Goal: Information Seeking & Learning: Compare options

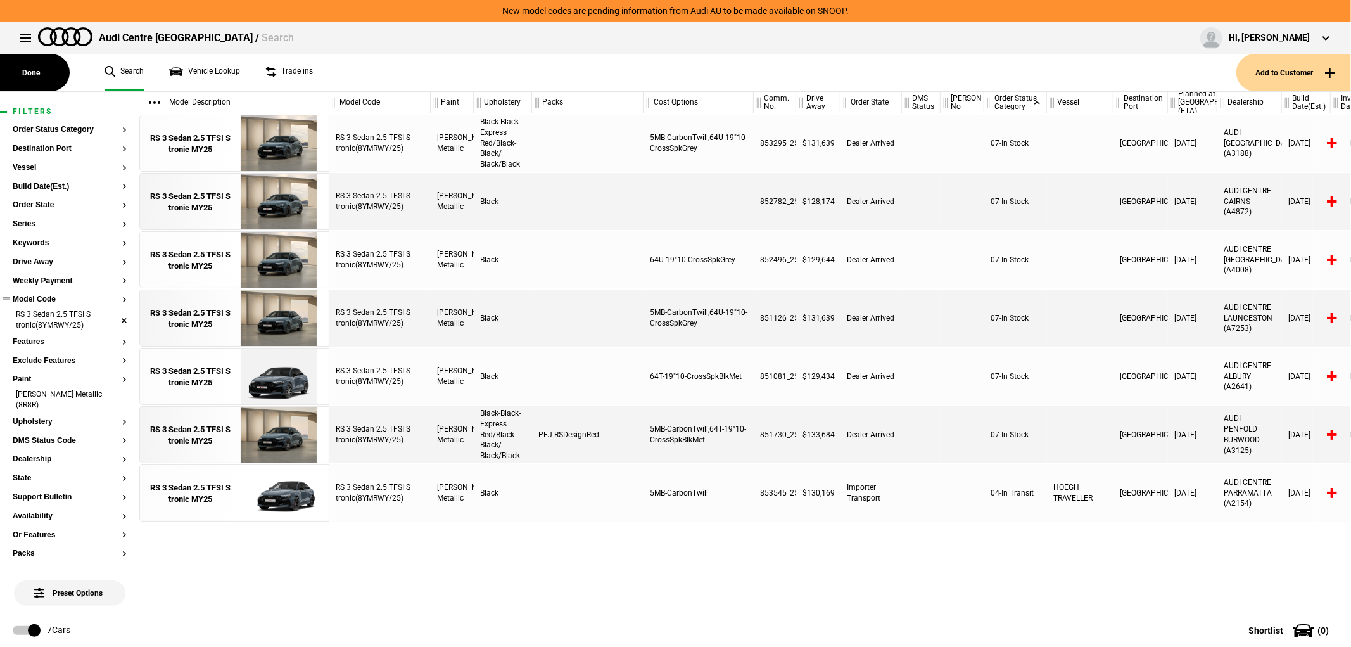
click at [114, 319] on li "RS 3 Sedan 2.5 TFSI S tronic(8YMRWY/25)" at bounding box center [70, 320] width 114 height 23
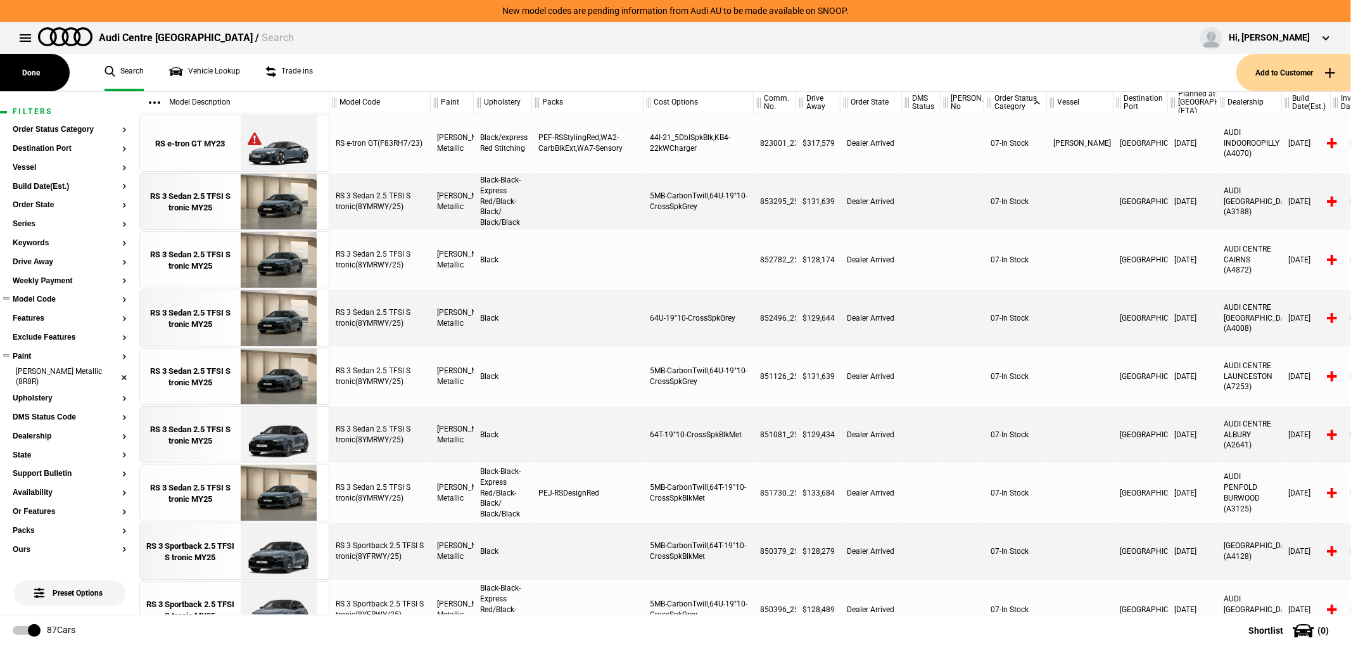
click at [114, 377] on li "[PERSON_NAME] Metallic (8R8R)" at bounding box center [70, 377] width 114 height 23
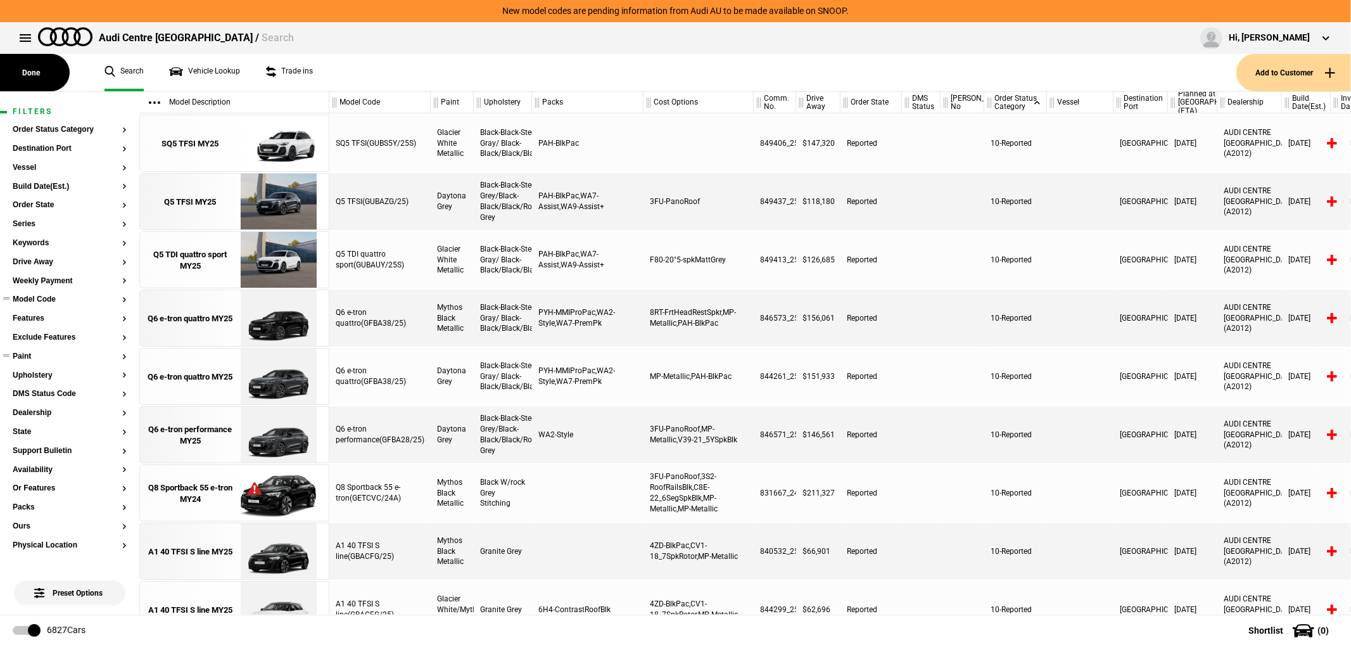
click at [61, 302] on button "Model Code" at bounding box center [70, 299] width 114 height 9
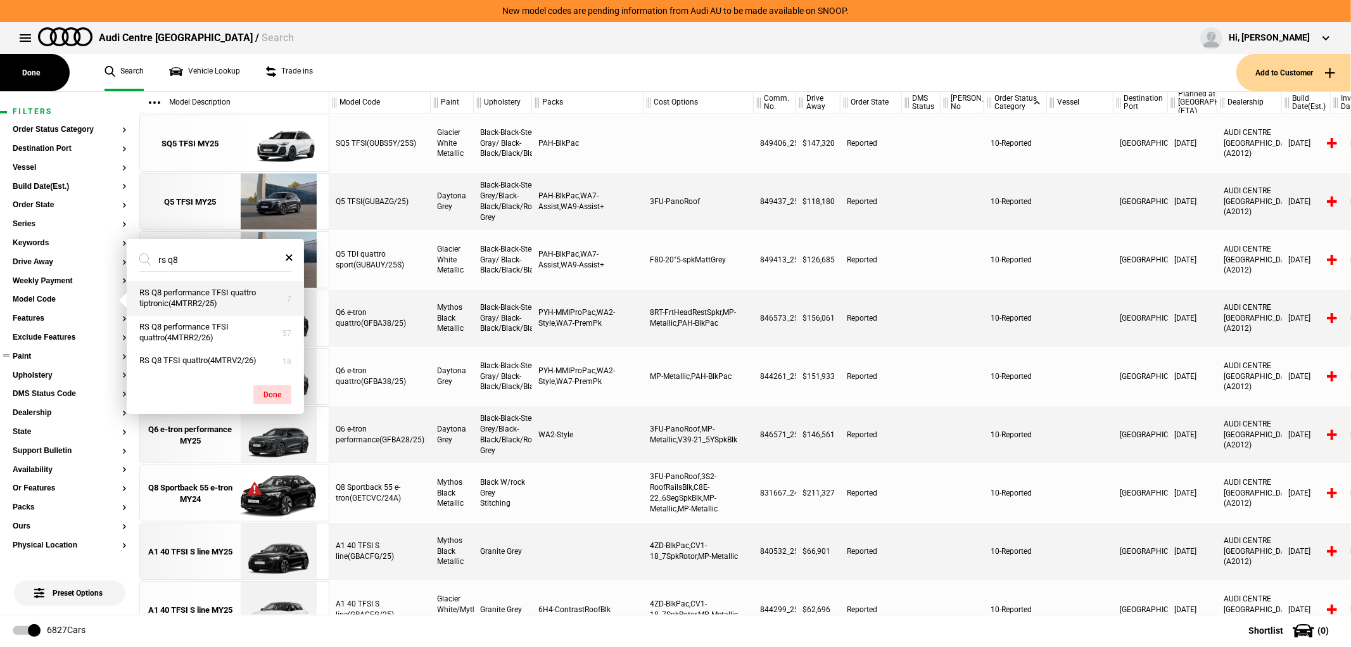
type input "rs q8"
click at [232, 302] on button "RS Q8 performance TFSI quattro tiptronic(4MTRR2/25)" at bounding box center [215, 298] width 177 height 34
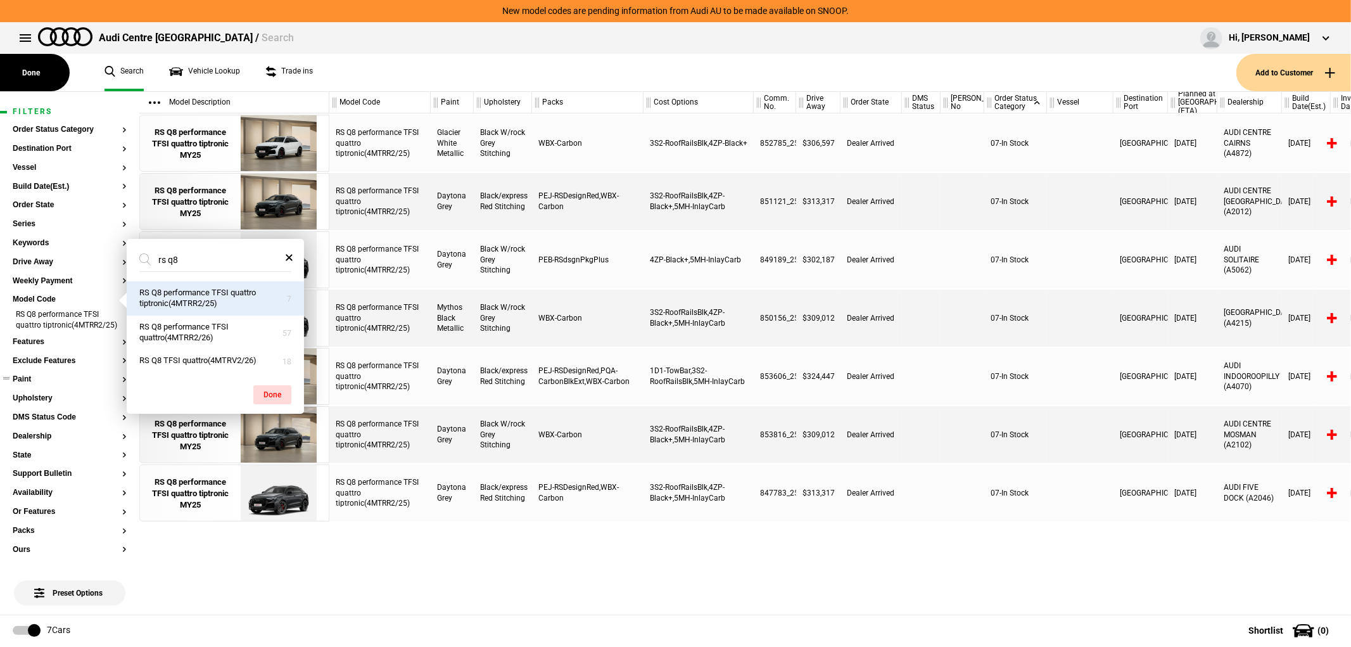
click at [627, 541] on div "RS Q8 performance TFSI quattro tiptronic(4MTRR2/25) Glacier White Metallic Blac…" at bounding box center [840, 363] width 1022 height 501
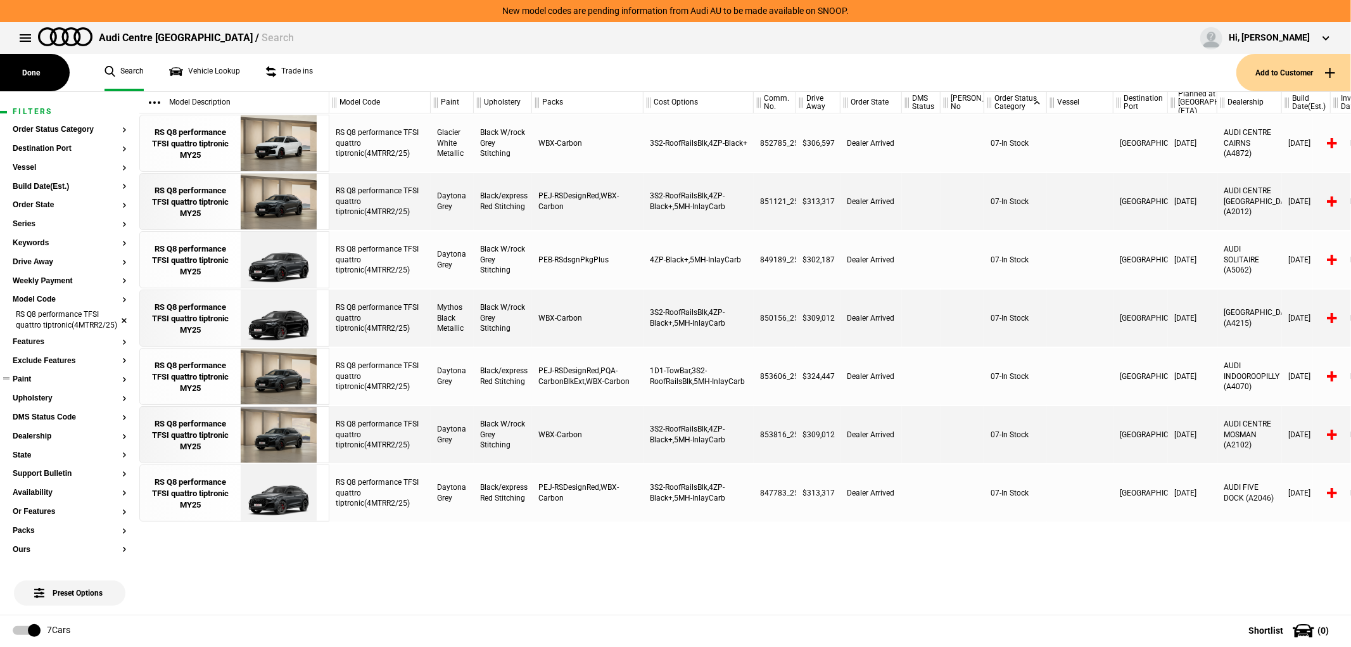
click at [113, 324] on li "RS Q8 performance TFSI quattro tiptronic(4MTRR2/25)" at bounding box center [70, 320] width 114 height 23
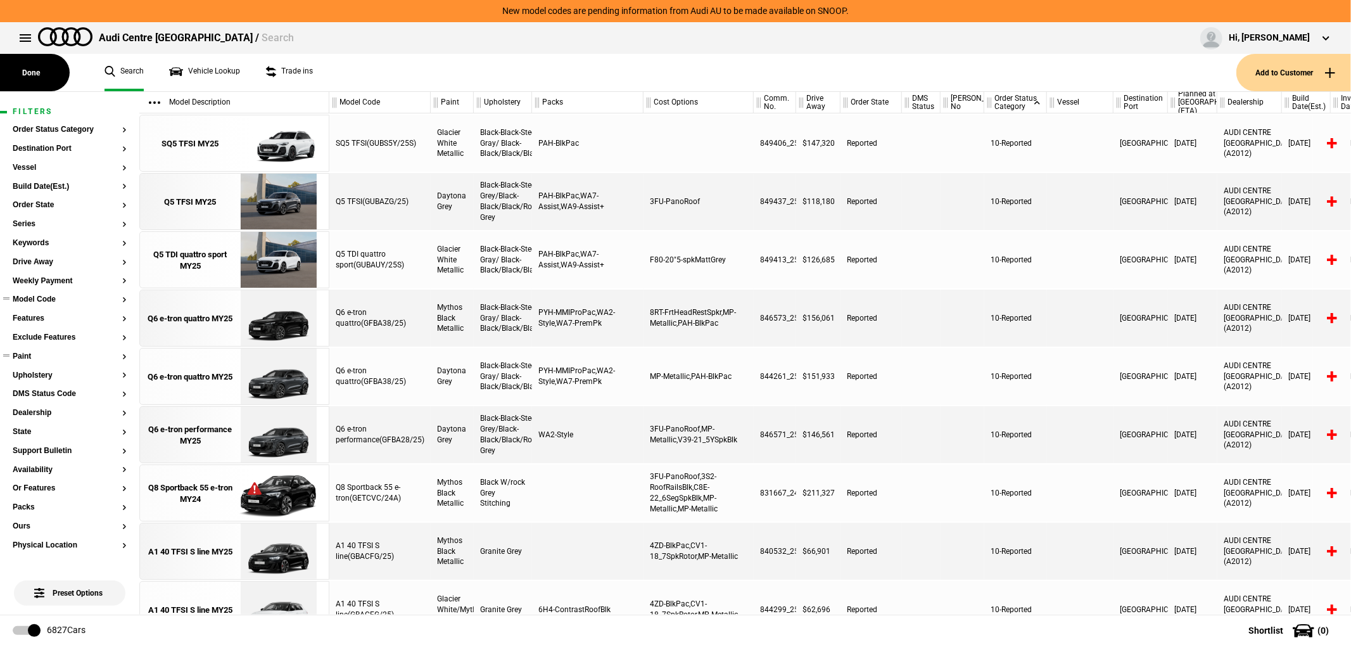
click at [58, 298] on button "Model Code" at bounding box center [70, 299] width 114 height 9
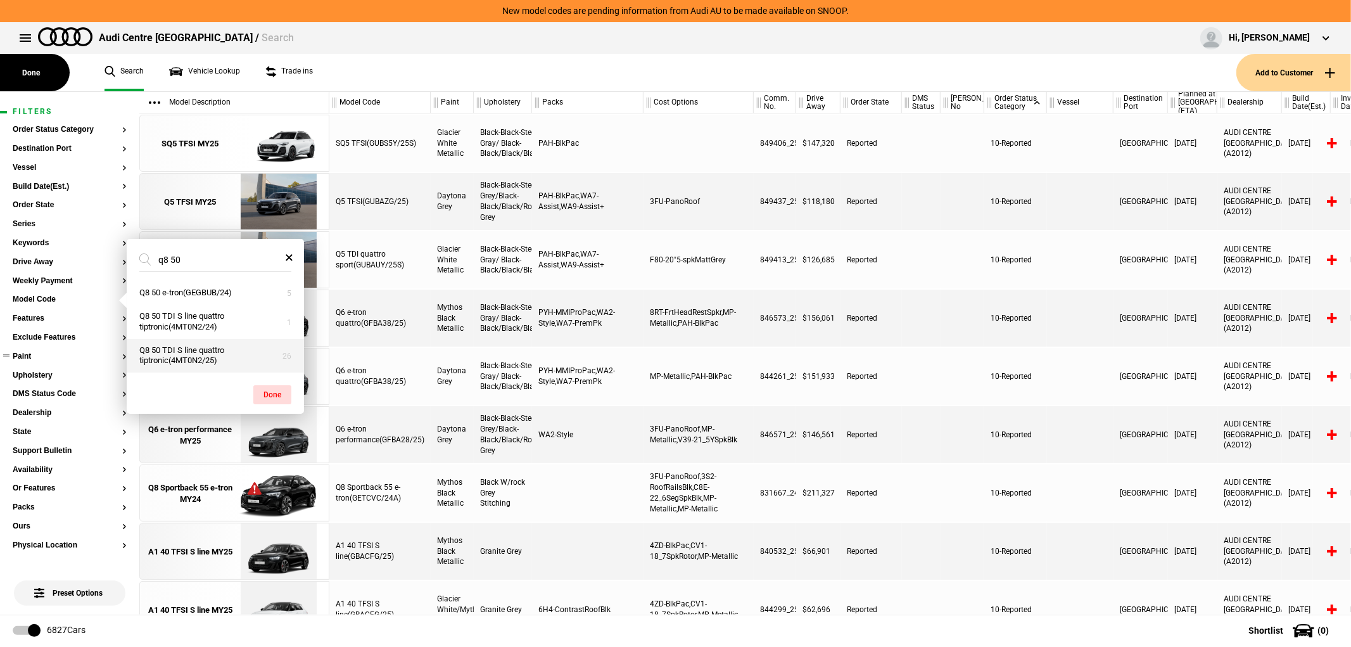
type input "q8 50"
click at [220, 359] on button "Q8 50 TDI S line quattro tiptronic(4MT0N2/25)" at bounding box center [215, 356] width 177 height 34
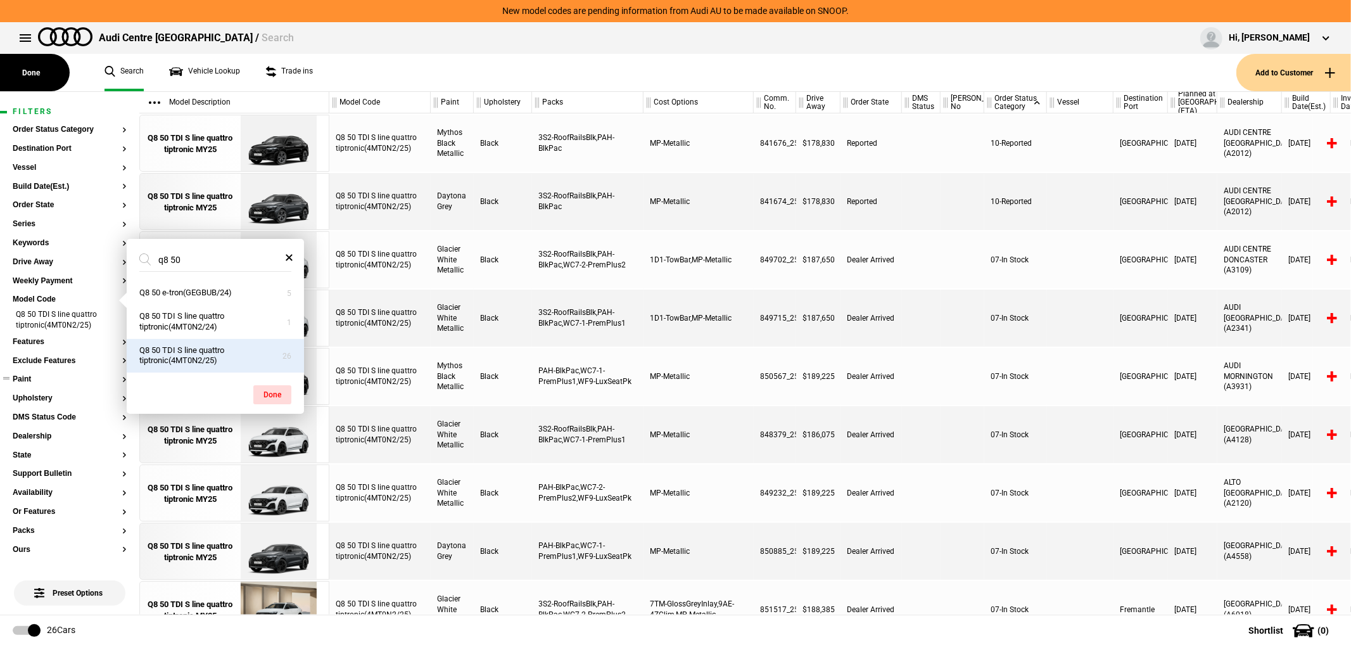
click at [35, 376] on button "Paint" at bounding box center [70, 379] width 114 height 9
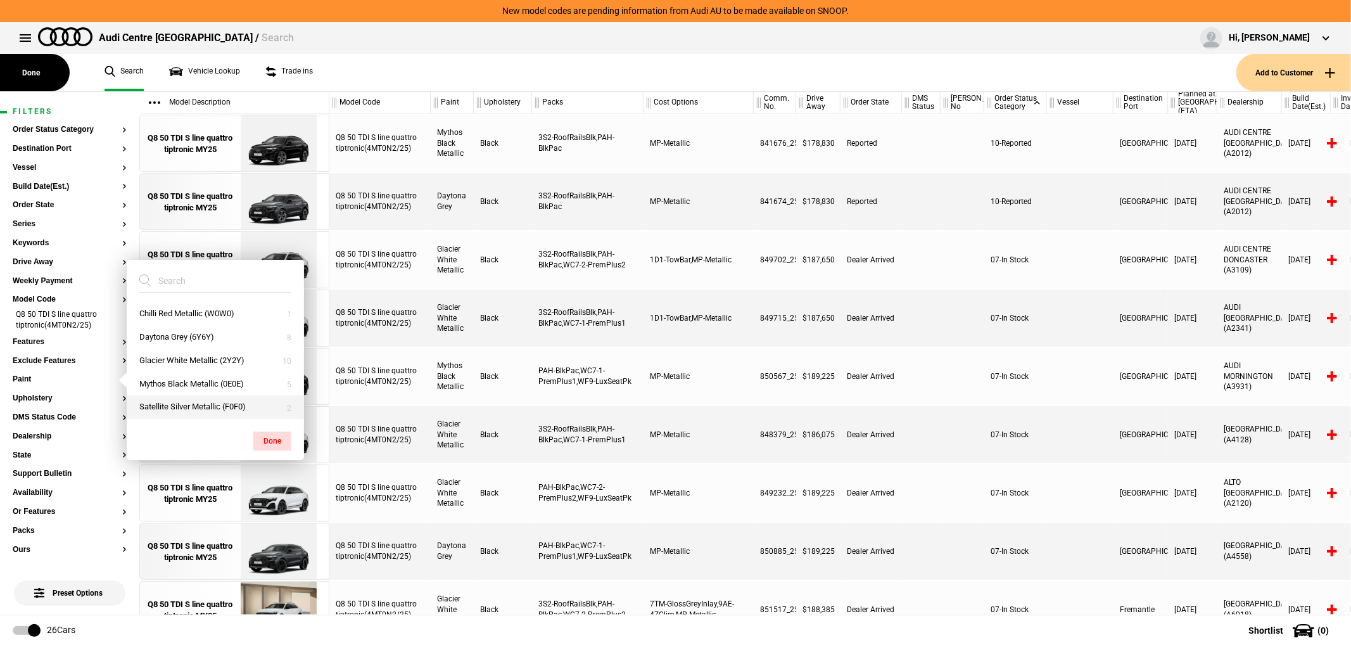
click at [205, 402] on button "Satellite Silver Metallic (F0F0)" at bounding box center [215, 406] width 177 height 23
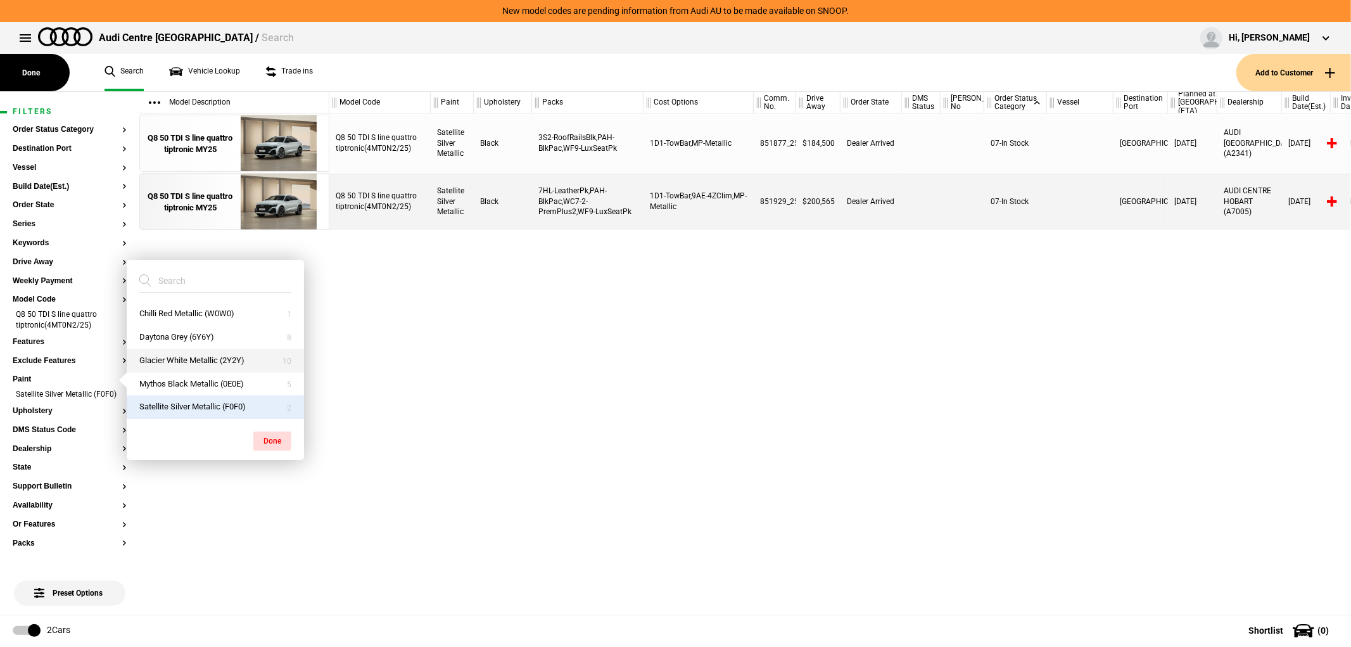
click at [210, 362] on button "Glacier White Metallic (2Y2Y)" at bounding box center [215, 360] width 177 height 23
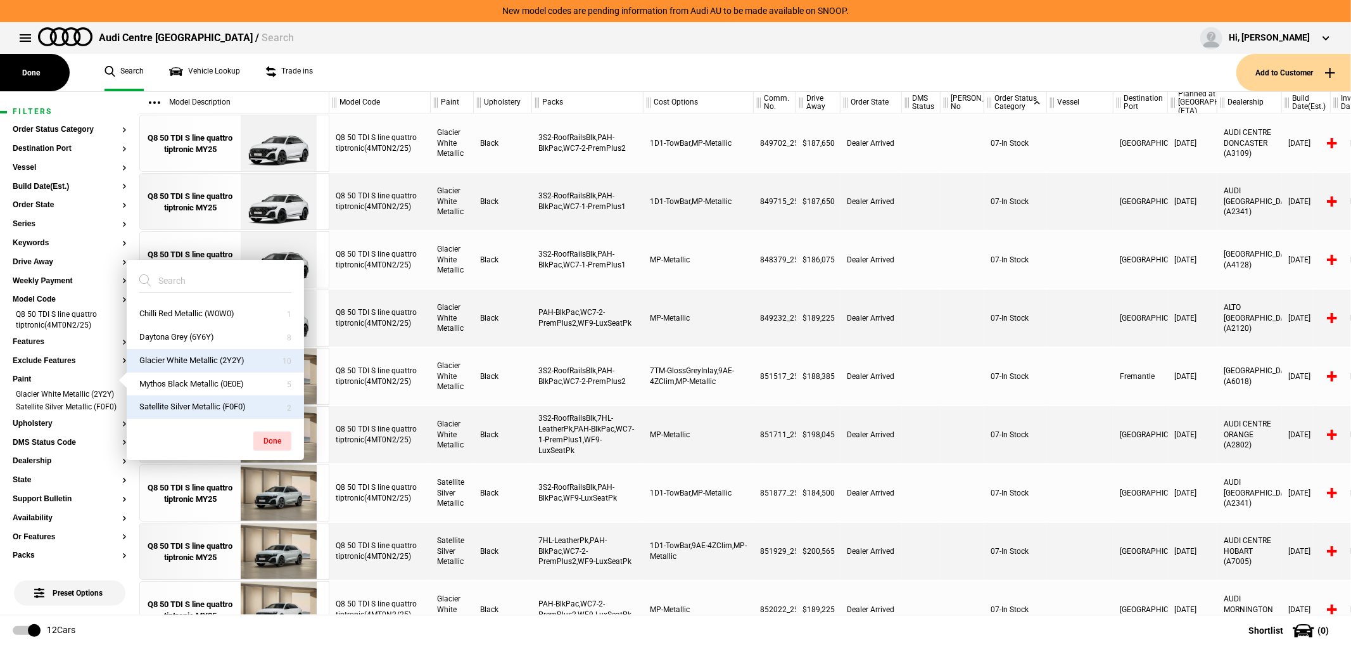
click at [571, 67] on ul "Search Vehicle Lookup Trade ins" at bounding box center [664, 72] width 1145 height 37
